Goal: Information Seeking & Learning: Check status

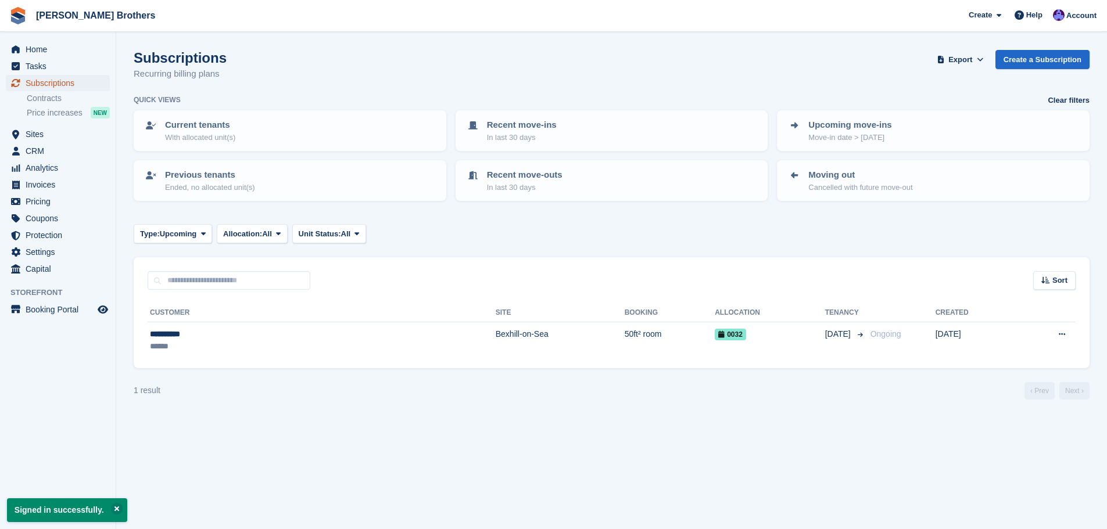
drag, startPoint x: 70, startPoint y: 83, endPoint x: 99, endPoint y: 105, distance: 36.0
click at [70, 83] on span "Subscriptions" at bounding box center [61, 83] width 70 height 16
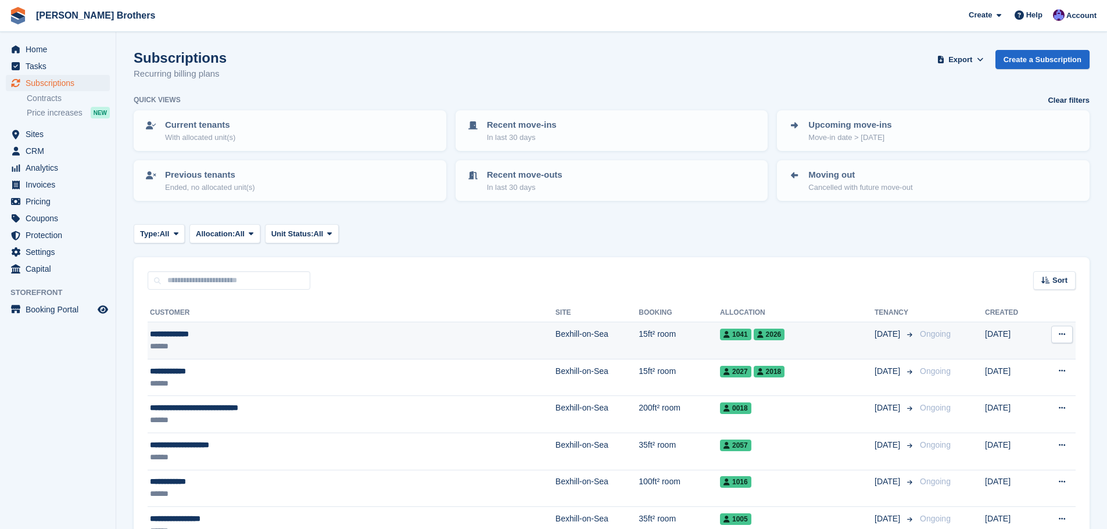
click at [556, 332] on td "Bexhill-on-Sea" at bounding box center [597, 341] width 83 height 37
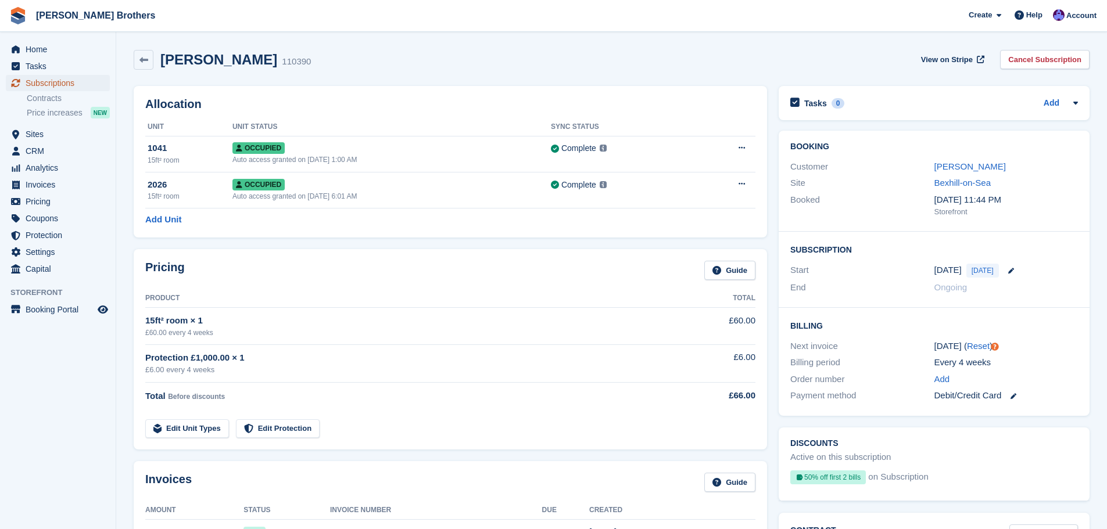
click at [72, 80] on span "Subscriptions" at bounding box center [61, 83] width 70 height 16
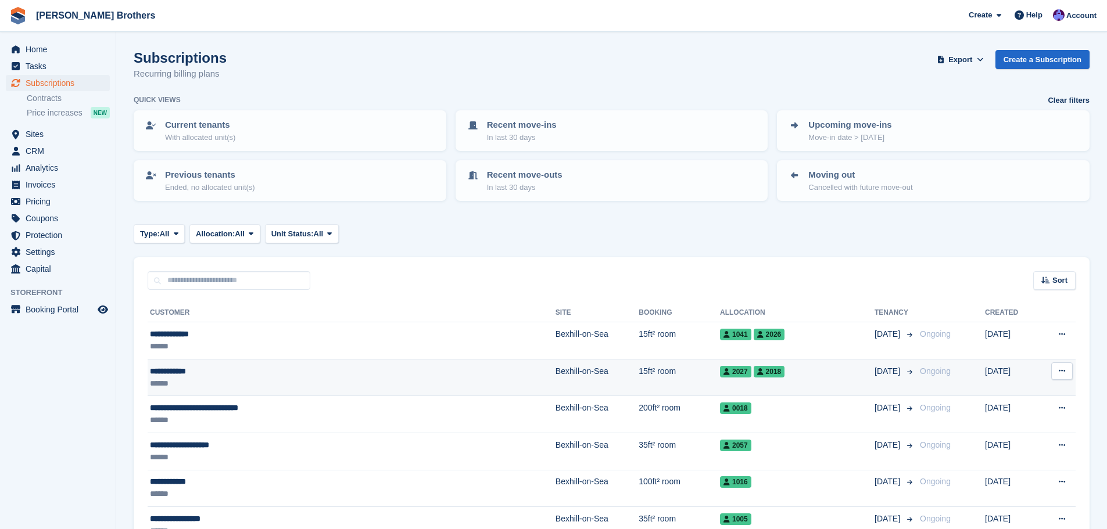
click at [556, 371] on td "Bexhill-on-Sea" at bounding box center [597, 377] width 83 height 37
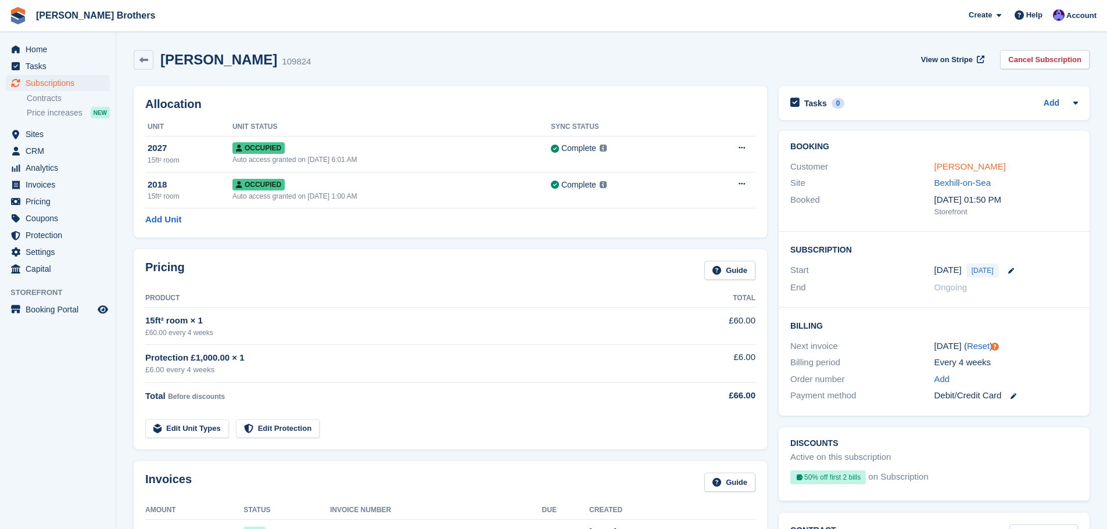
click at [965, 165] on link "Tim Morrison" at bounding box center [969, 167] width 71 height 10
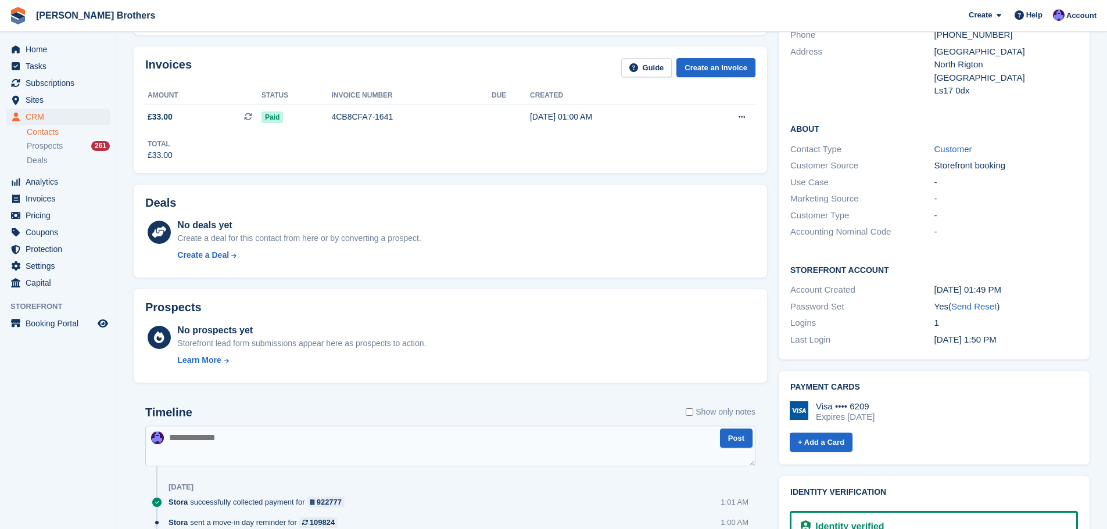
scroll to position [349, 0]
